Goal: Information Seeking & Learning: Learn about a topic

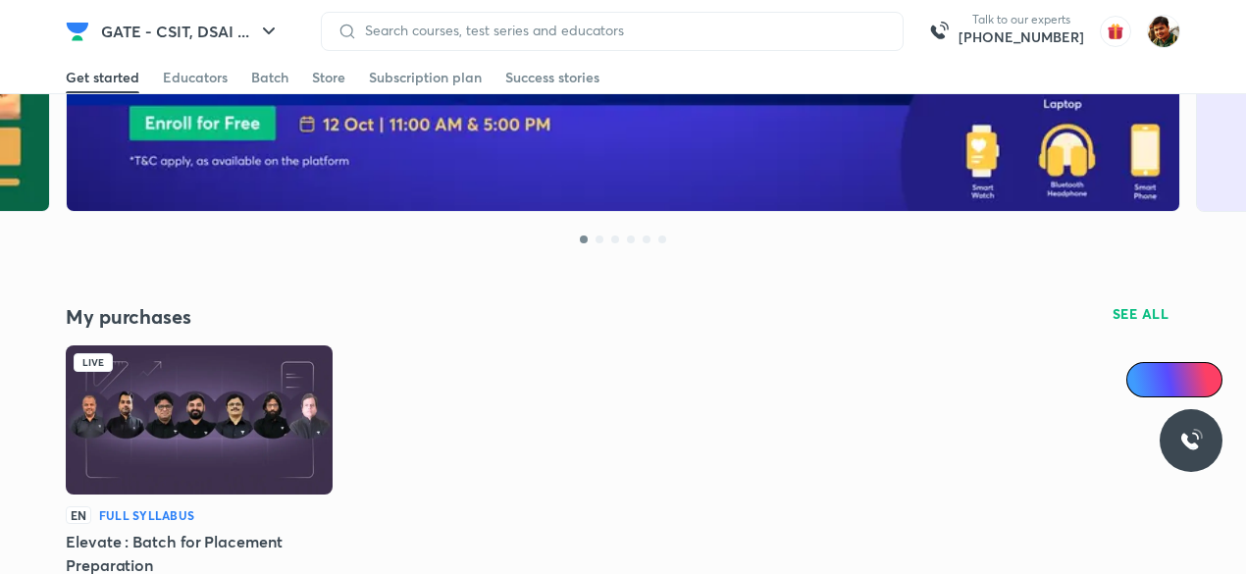
scroll to position [297, 0]
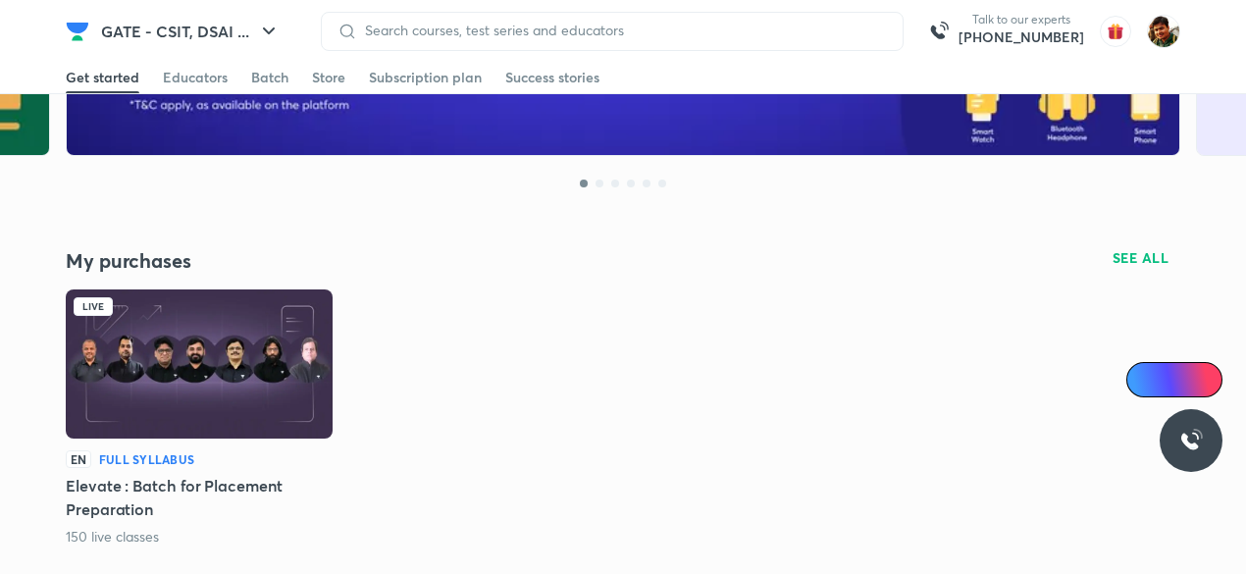
click at [208, 342] on img at bounding box center [199, 363] width 267 height 149
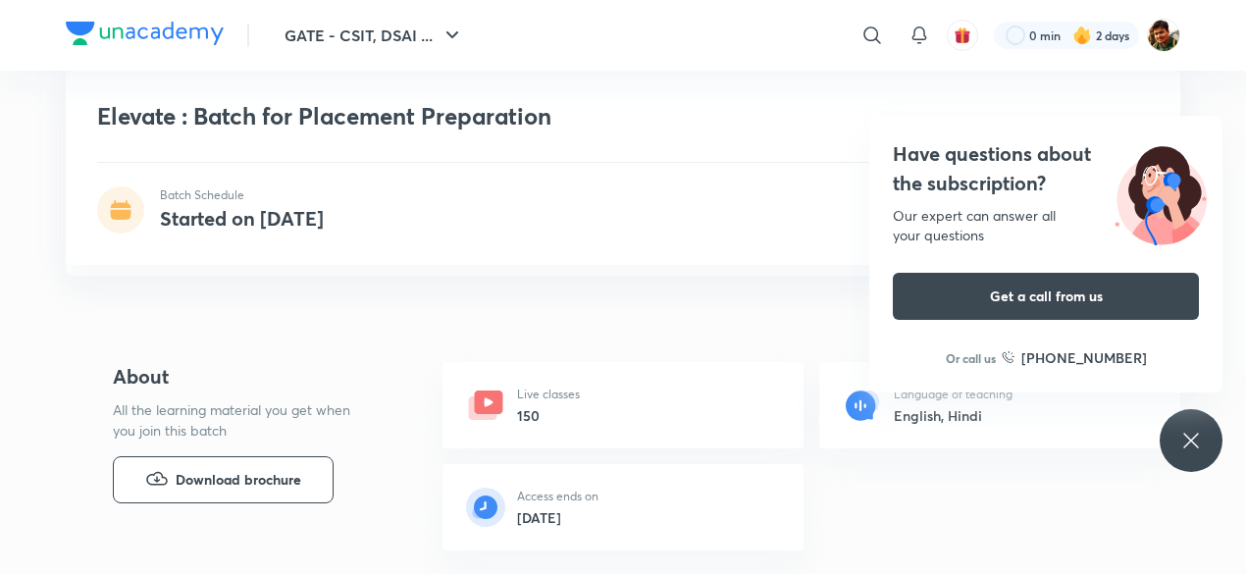
scroll to position [491, 0]
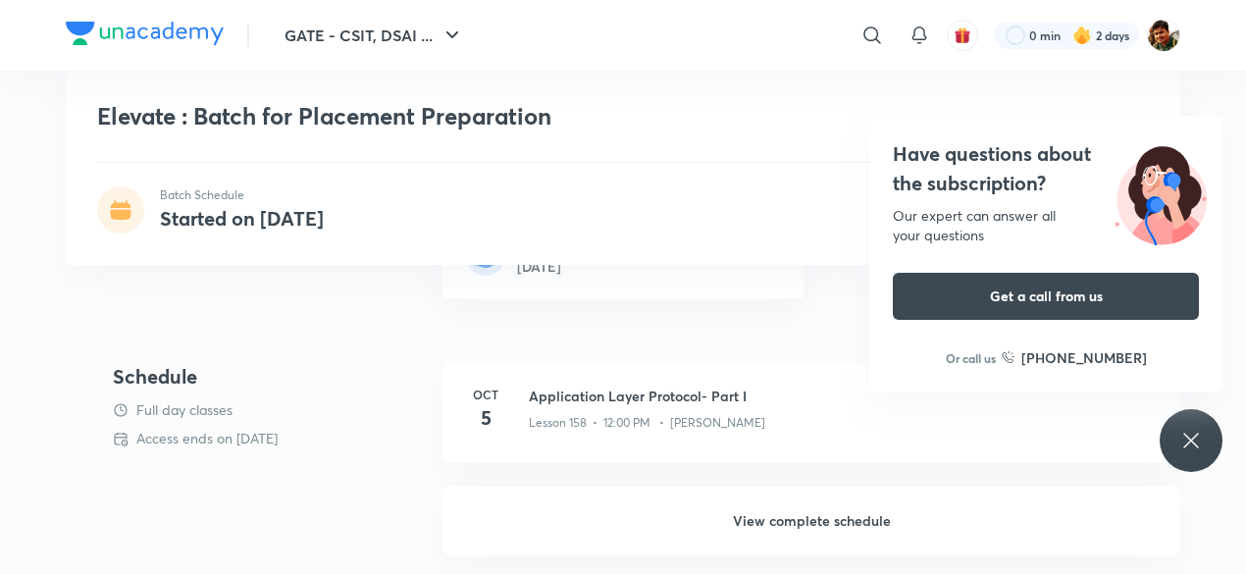
click at [1201, 442] on icon at bounding box center [1191, 441] width 24 height 24
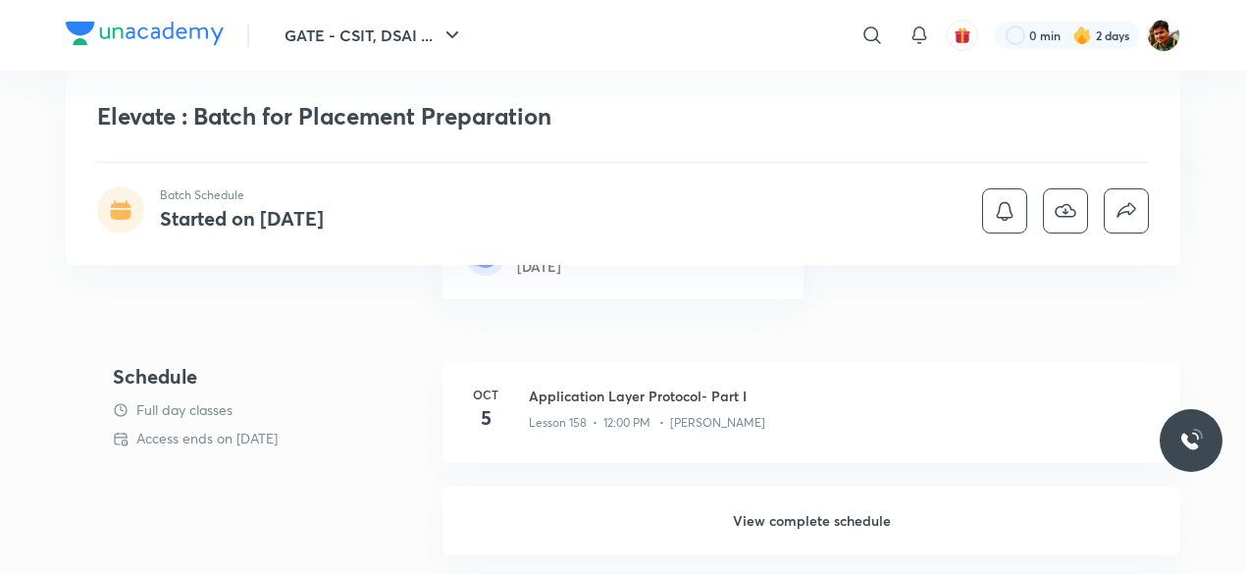
click at [770, 529] on h6 "View complete schedule" at bounding box center [811, 521] width 738 height 69
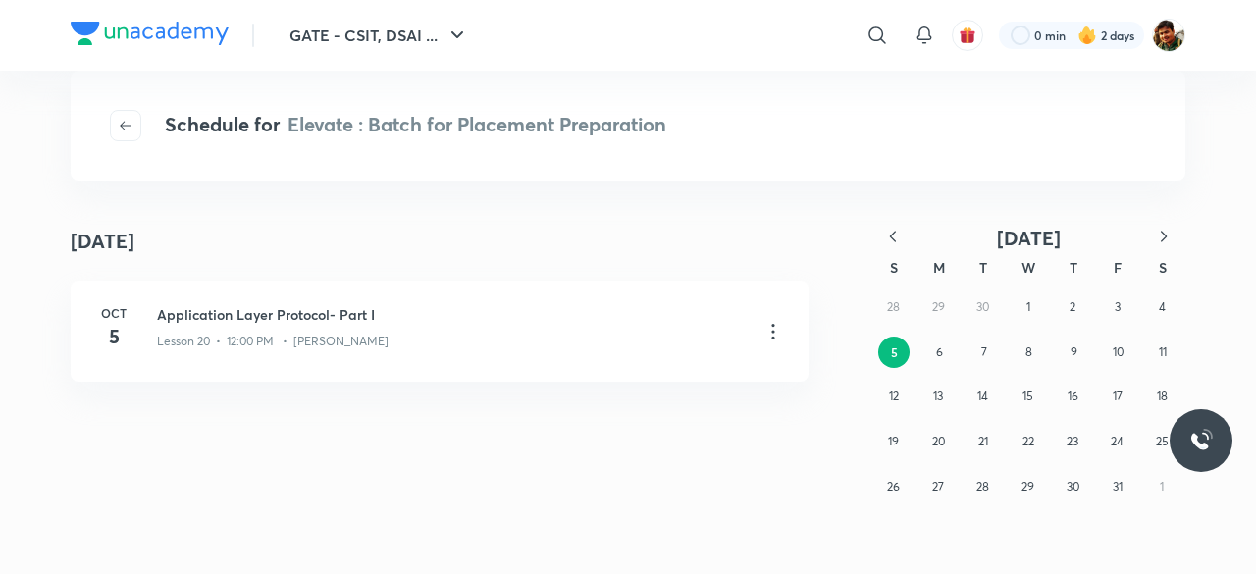
click at [894, 234] on icon "button" at bounding box center [893, 237] width 20 height 20
click at [893, 234] on icon "button" at bounding box center [893, 237] width 20 height 20
click at [899, 234] on icon "button" at bounding box center [893, 237] width 20 height 20
click at [1107, 309] on button "4" at bounding box center [1117, 306] width 31 height 31
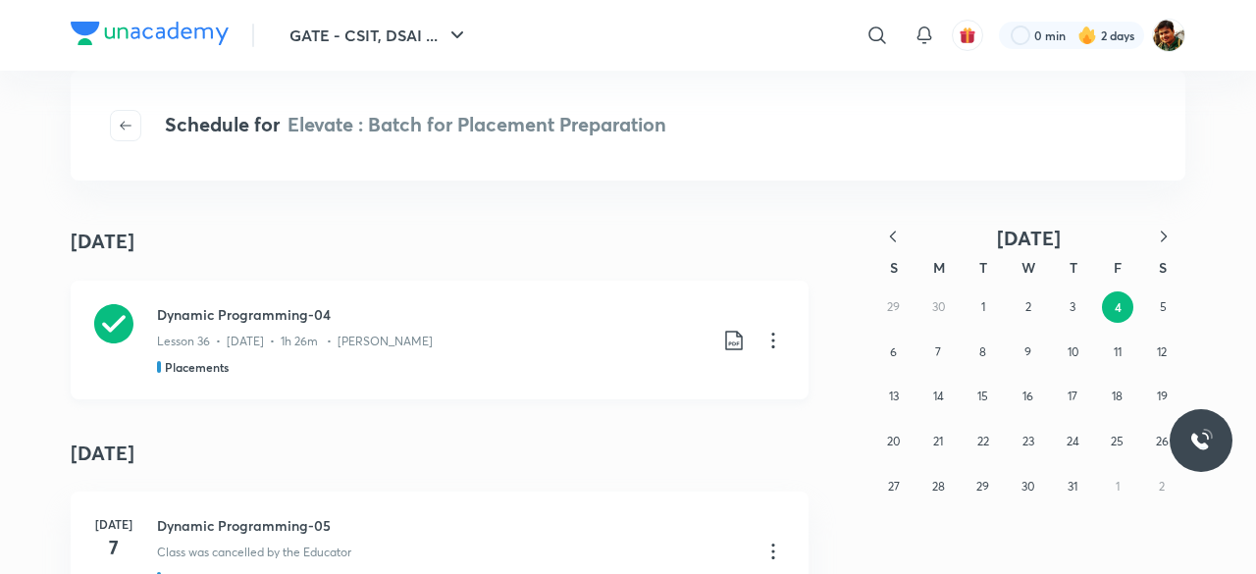
click at [104, 323] on icon at bounding box center [113, 323] width 39 height 39
